Goal: Navigation & Orientation: Go to known website

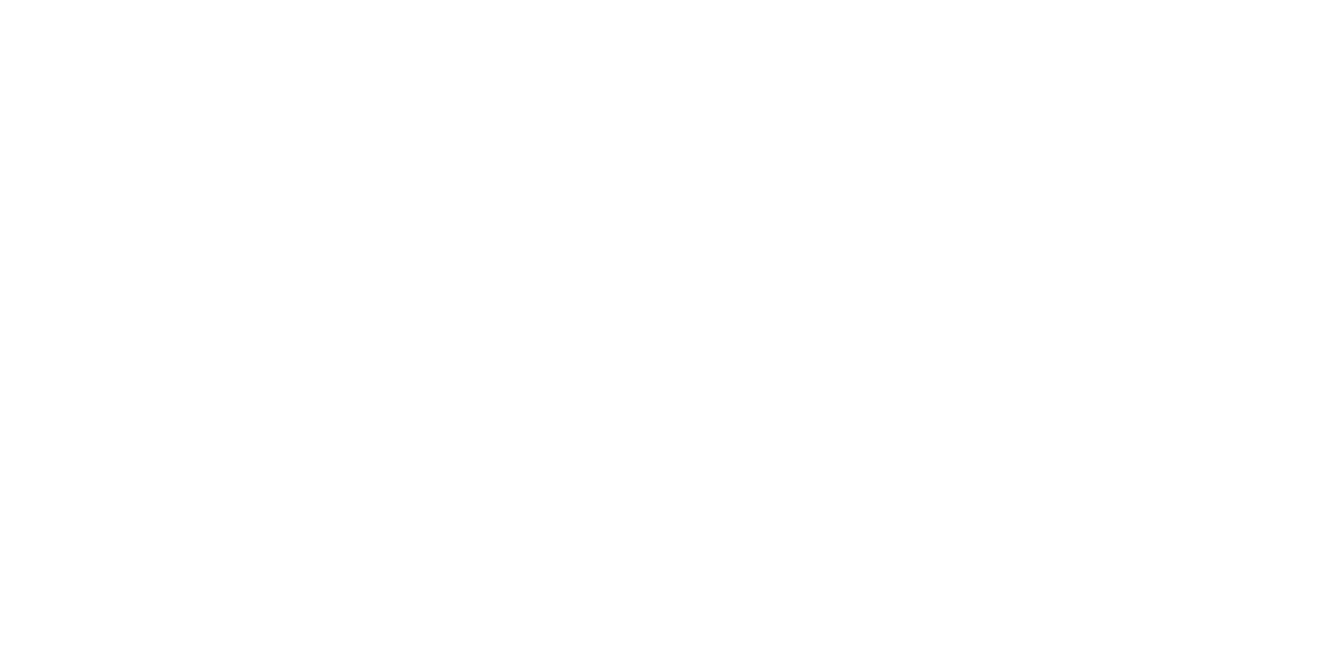
click at [391, 8] on html at bounding box center [667, 4] width 1334 height 8
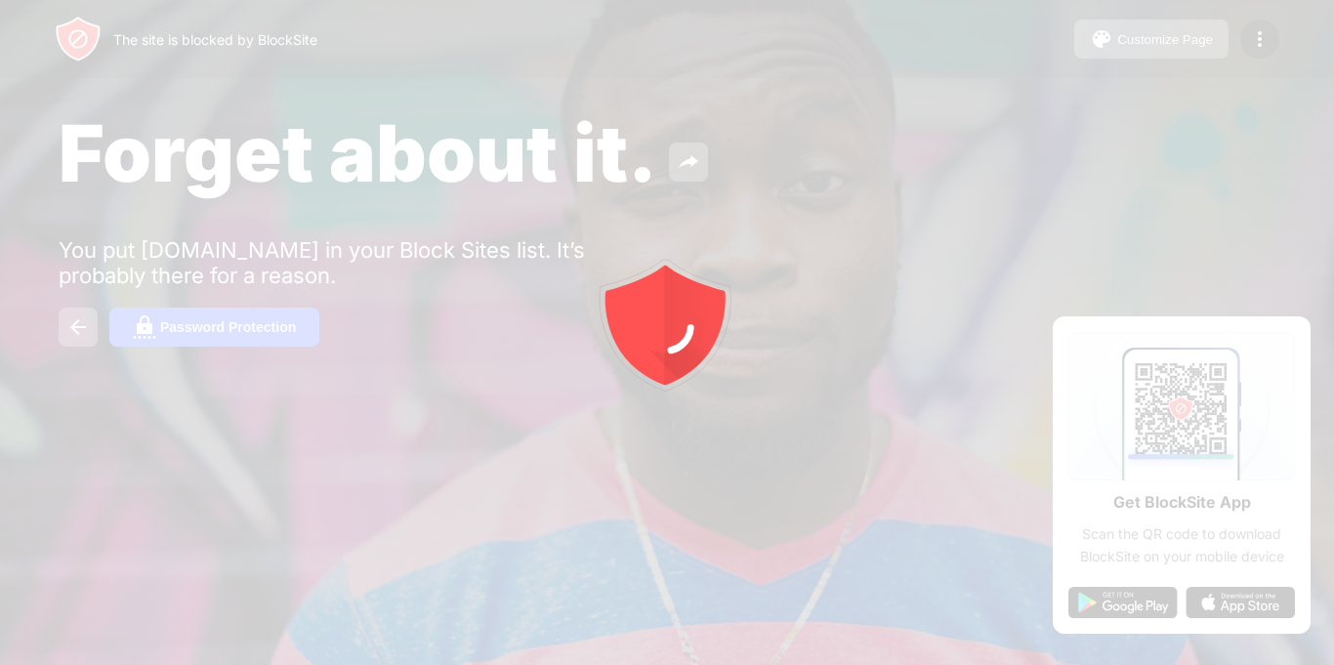
click at [391, 22] on div at bounding box center [667, 332] width 1334 height 665
